Goal: Task Accomplishment & Management: Complete application form

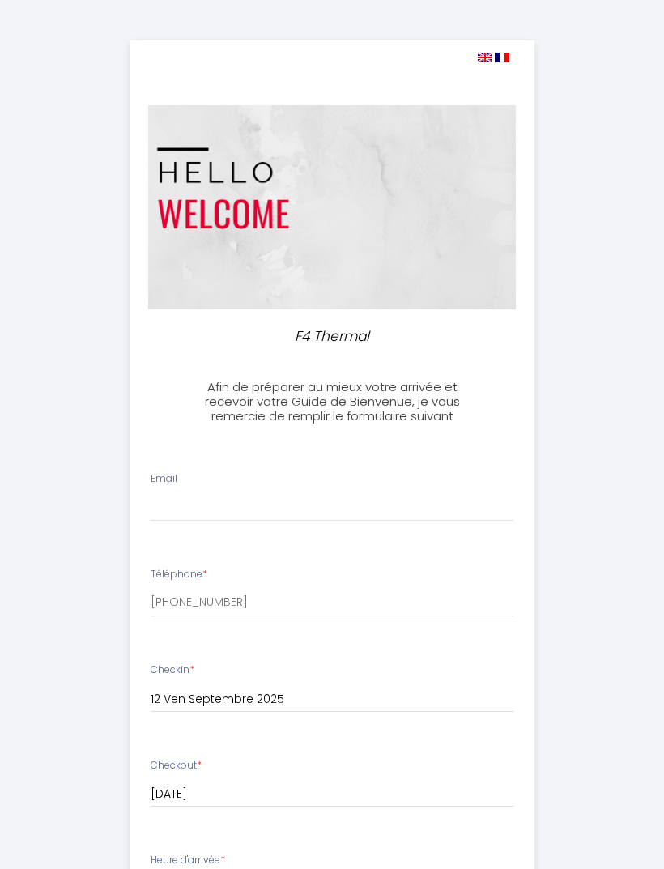
select select
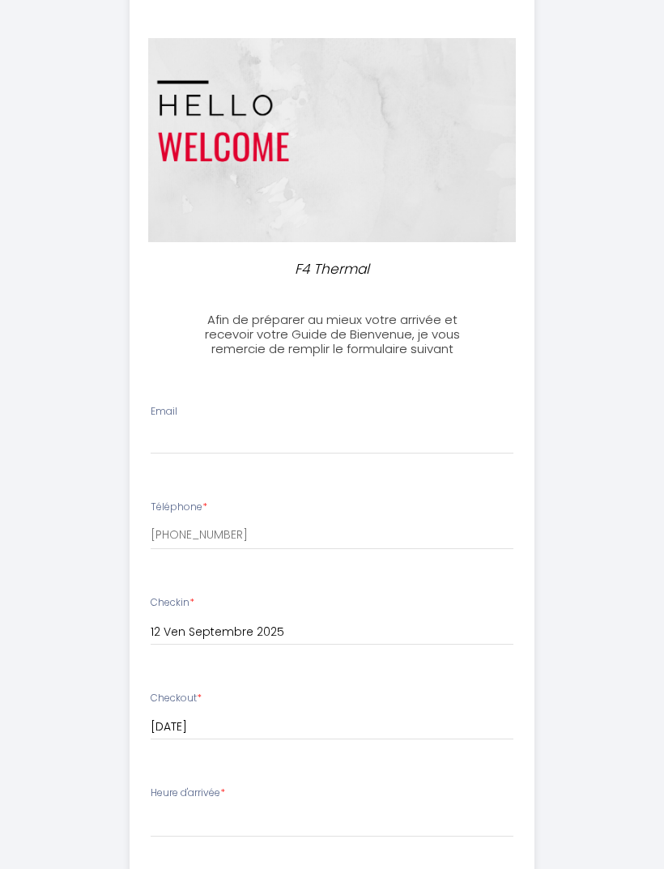
scroll to position [70, 0]
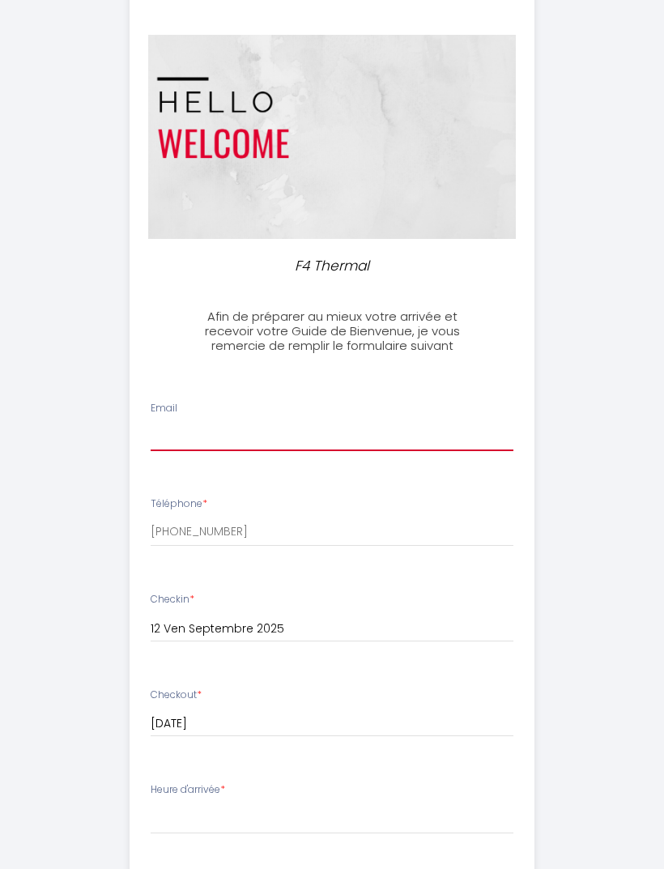
click at [162, 427] on input "Email" at bounding box center [332, 436] width 363 height 29
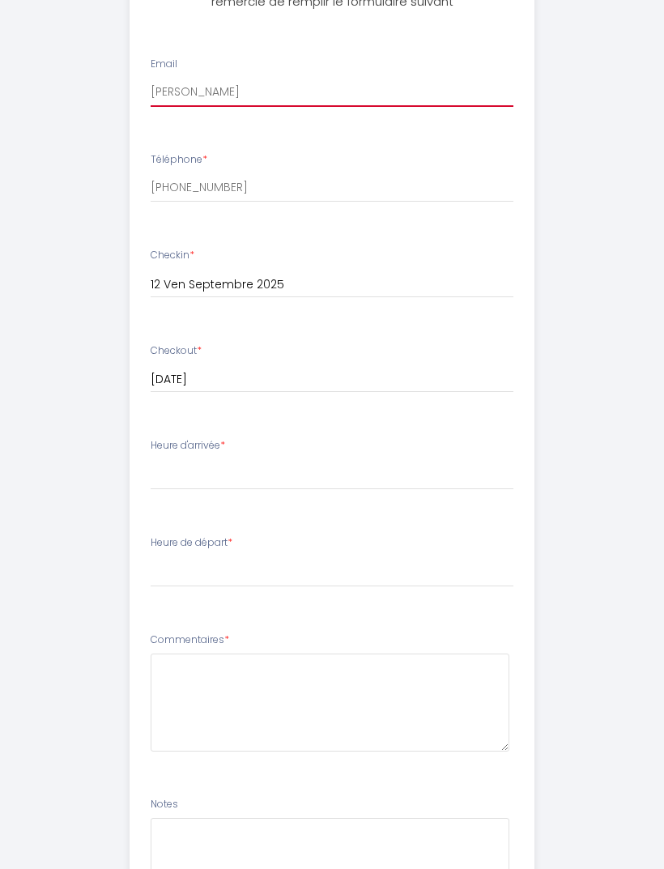
scroll to position [414, 0]
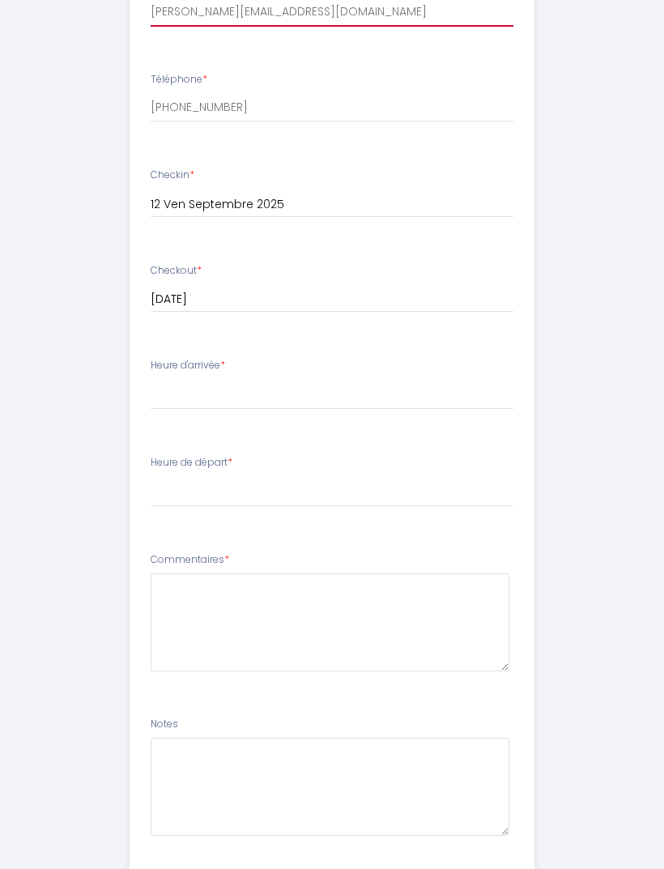
type input "[PERSON_NAME][EMAIL_ADDRESS][DOMAIN_NAME]"
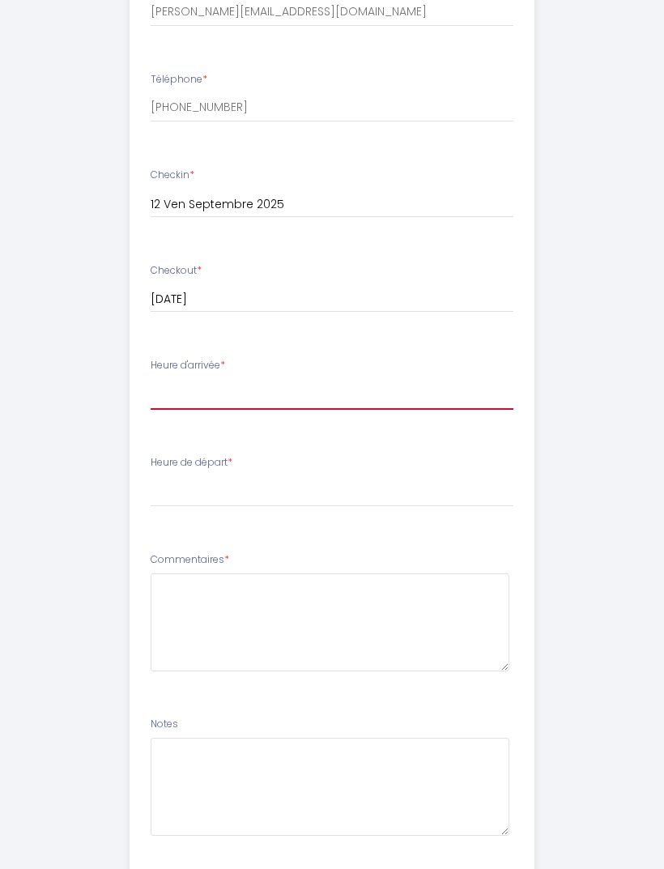
click at [165, 398] on select "16:00 16:30 17:00 17:30 18:00 18:30 19:00 19:30 20:00" at bounding box center [332, 395] width 363 height 31
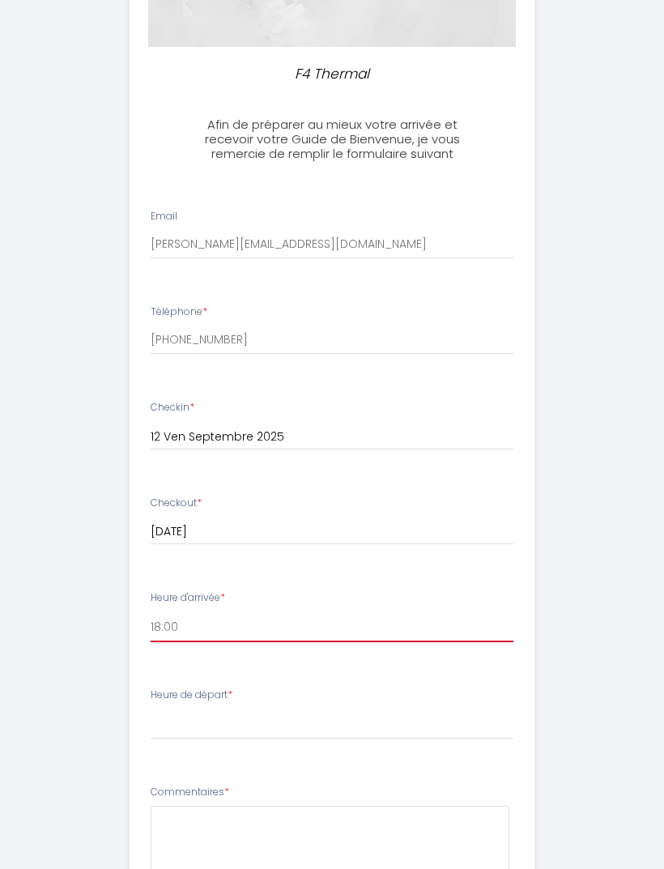
scroll to position [289, 0]
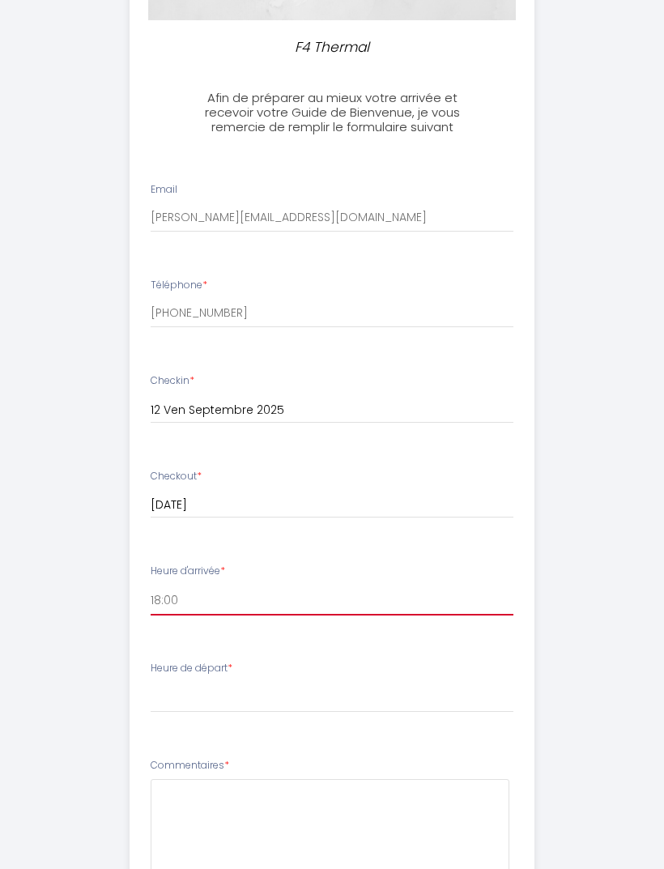
click at [161, 585] on select "16:00 16:30 17:00 17:30 18:00 18:30 19:00 19:30 20:00" at bounding box center [332, 600] width 363 height 31
select select "16:00"
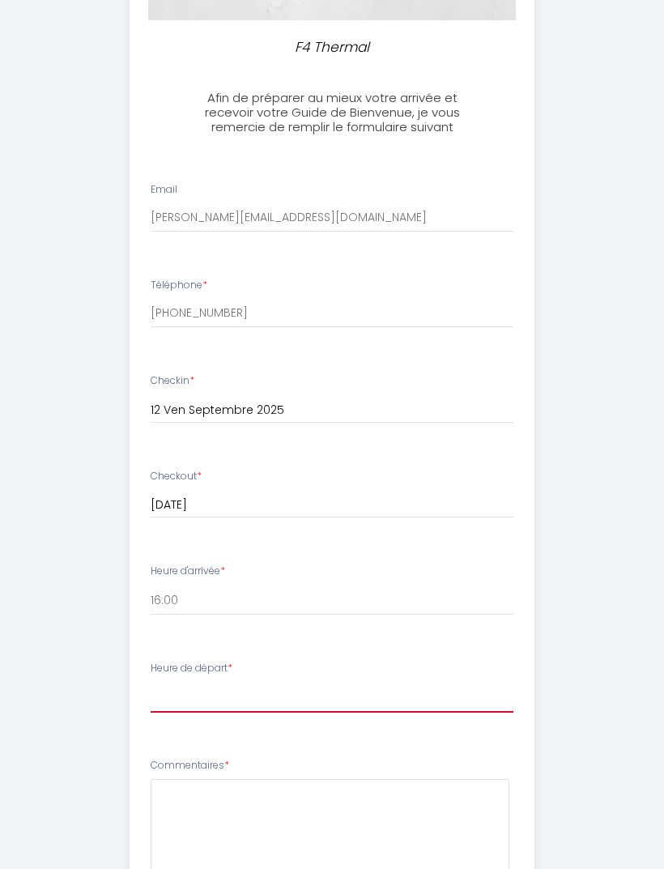
click at [163, 688] on select "00:00 00:30 01:00 01:30 02:00 02:30 03:00 03:30 04:00 04:30 05:00 05:30 06:00 0…" at bounding box center [332, 697] width 363 height 31
click at [160, 686] on select "00:00 00:30 01:00 01:30 02:00 02:30 03:00 03:30 04:00 04:30 05:00 05:30 06:00 0…" at bounding box center [332, 697] width 363 height 31
select select "11:00"
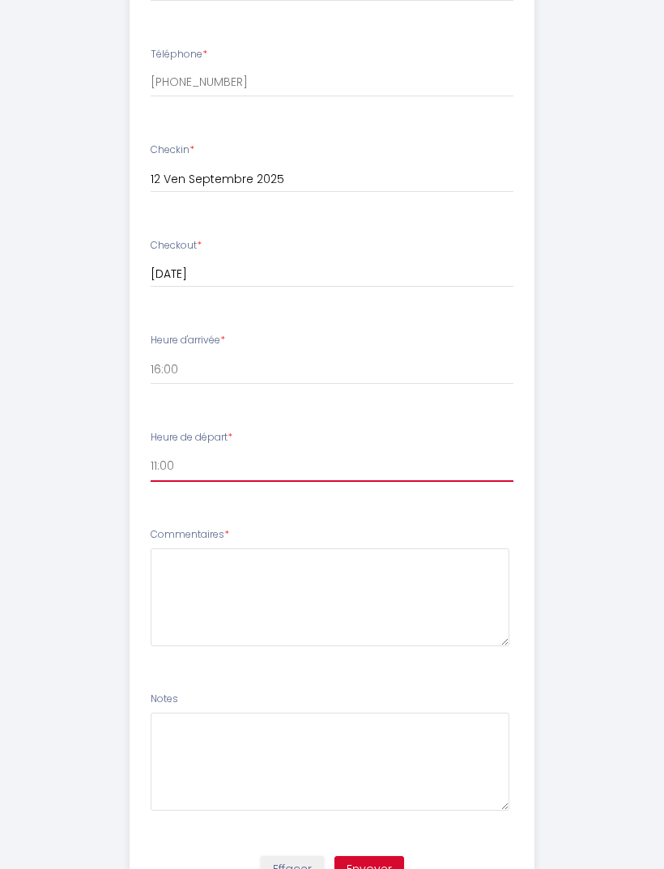
scroll to position [541, 0]
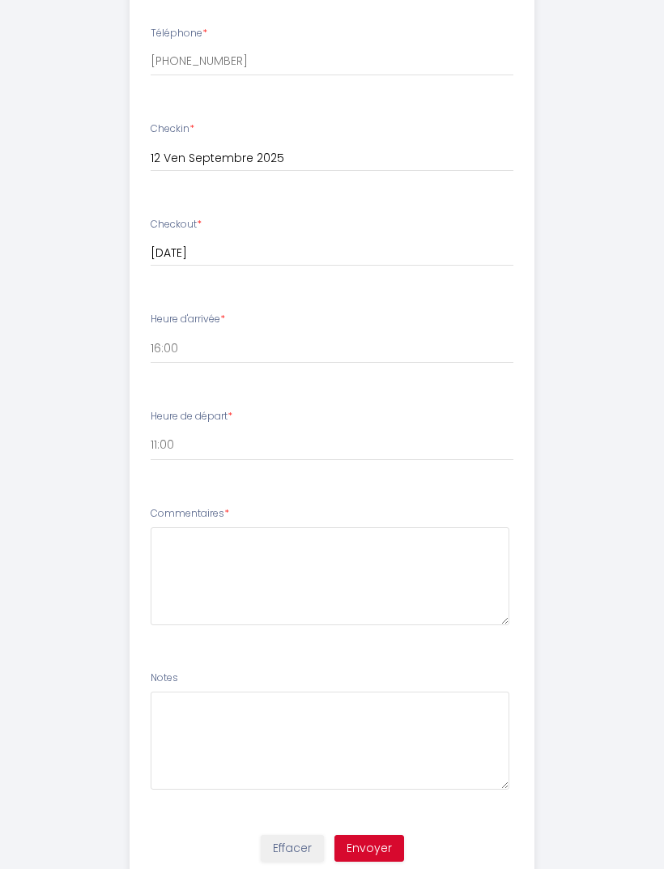
click at [349, 851] on button "Envoyer" at bounding box center [370, 849] width 70 height 28
click at [365, 840] on button "Envoyer" at bounding box center [370, 849] width 70 height 28
click at [341, 595] on textarea at bounding box center [330, 576] width 359 height 98
click at [41, 426] on div "F4 Thermal Afin de préparer au mieux votre arrivée et recevoir votre Guide de B…" at bounding box center [332, 193] width 608 height 1469
click at [179, 548] on textarea at bounding box center [330, 576] width 359 height 98
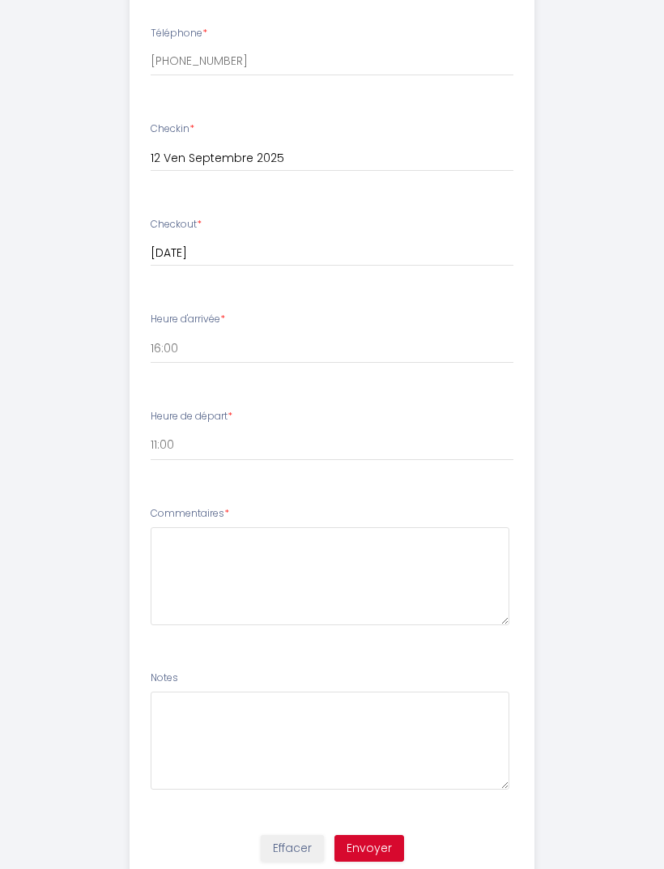
click at [70, 443] on div "F4 Thermal Afin de préparer au mieux votre arrivée et recevoir votre Guide de B…" at bounding box center [332, 193] width 608 height 1469
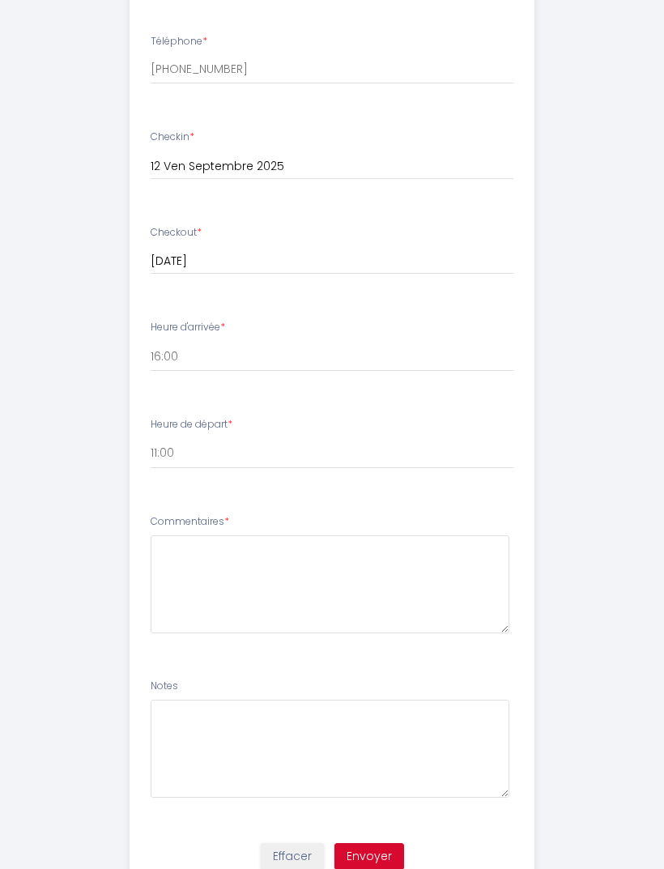
scroll to position [533, 0]
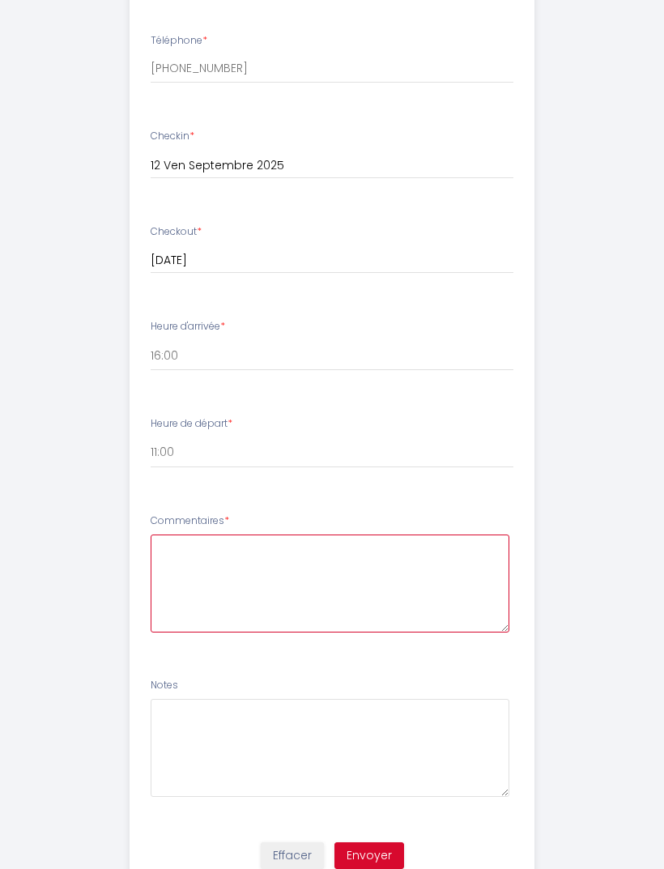
click at [164, 553] on textarea at bounding box center [330, 584] width 359 height 98
click at [344, 595] on textarea "Les horaires sont approximativement" at bounding box center [330, 584] width 359 height 98
click at [371, 604] on textarea "Les horaires sont approximativement" at bounding box center [330, 584] width 359 height 98
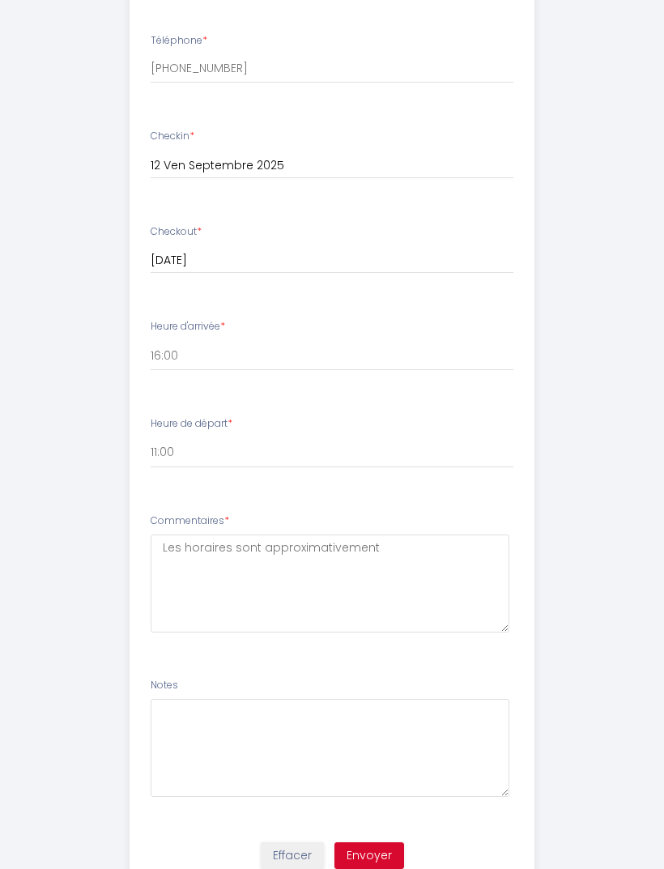
click at [52, 440] on div "F4 Thermal Afin de préparer au mieux votre arrivée et recevoir votre Guide de B…" at bounding box center [332, 200] width 608 height 1469
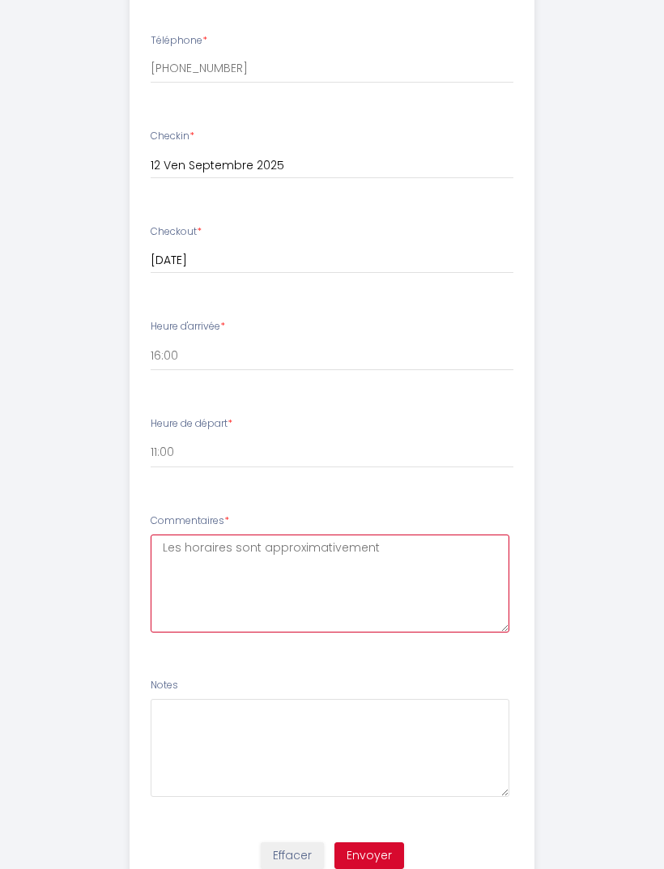
click at [377, 552] on textarea "Les horaires sont approximativement" at bounding box center [330, 584] width 359 height 98
type textarea "Les horaires sont approximatifs"
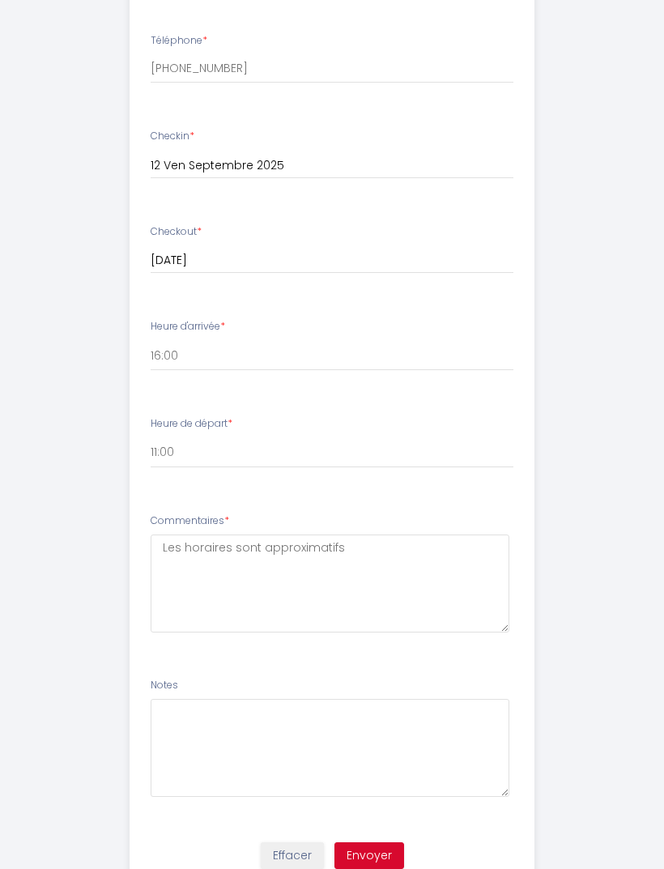
click at [46, 422] on div "F4 Thermal Afin de préparer au mieux votre arrivée et recevoir votre Guide de B…" at bounding box center [332, 200] width 608 height 1469
click at [365, 851] on button "Envoyer" at bounding box center [370, 856] width 70 height 28
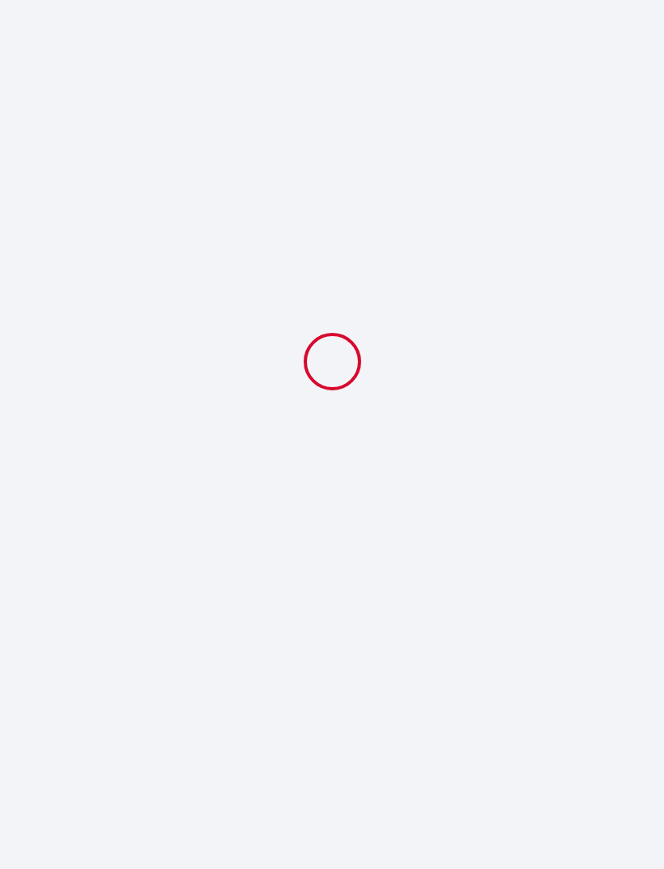
select select "11:00"
